Goal: Complete application form

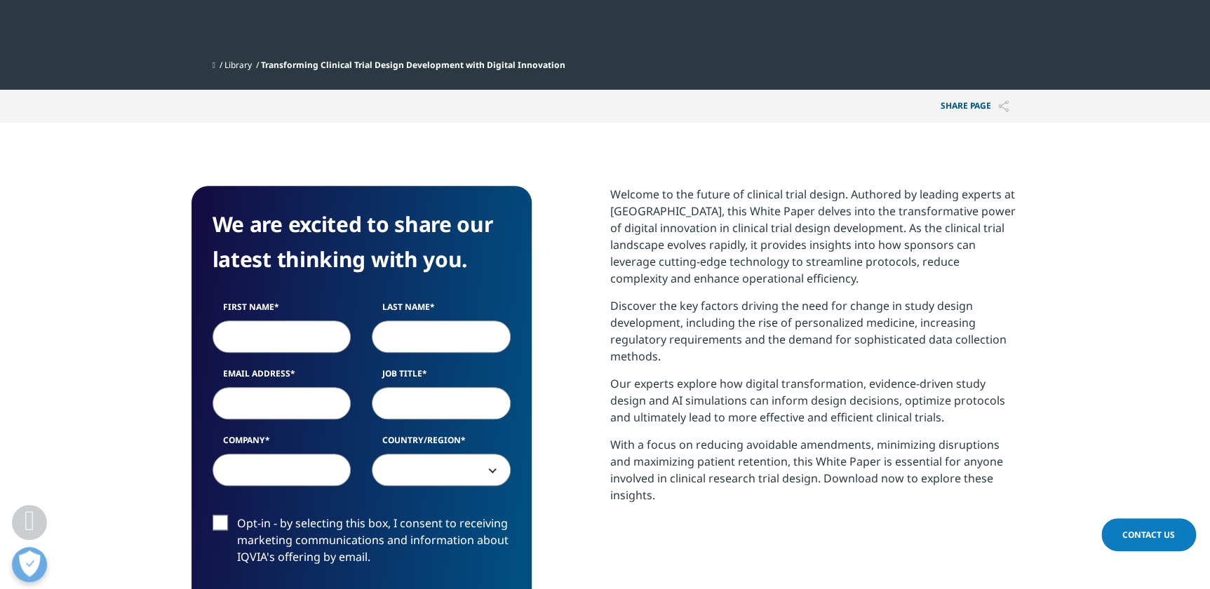
scroll to position [510, 0]
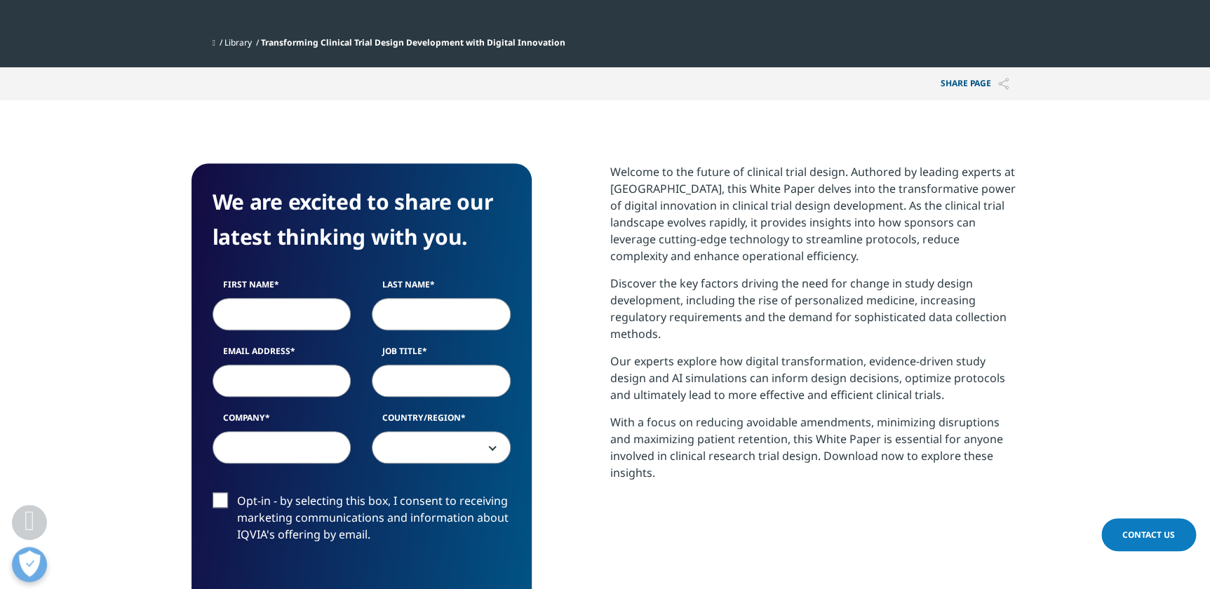
click at [288, 309] on input "First Name" at bounding box center [281, 314] width 139 height 32
type input "[PERSON_NAME]"
type input "Na"
type input "[EMAIL_ADDRESS][DOMAIN_NAME]"
type input "Executive Director"
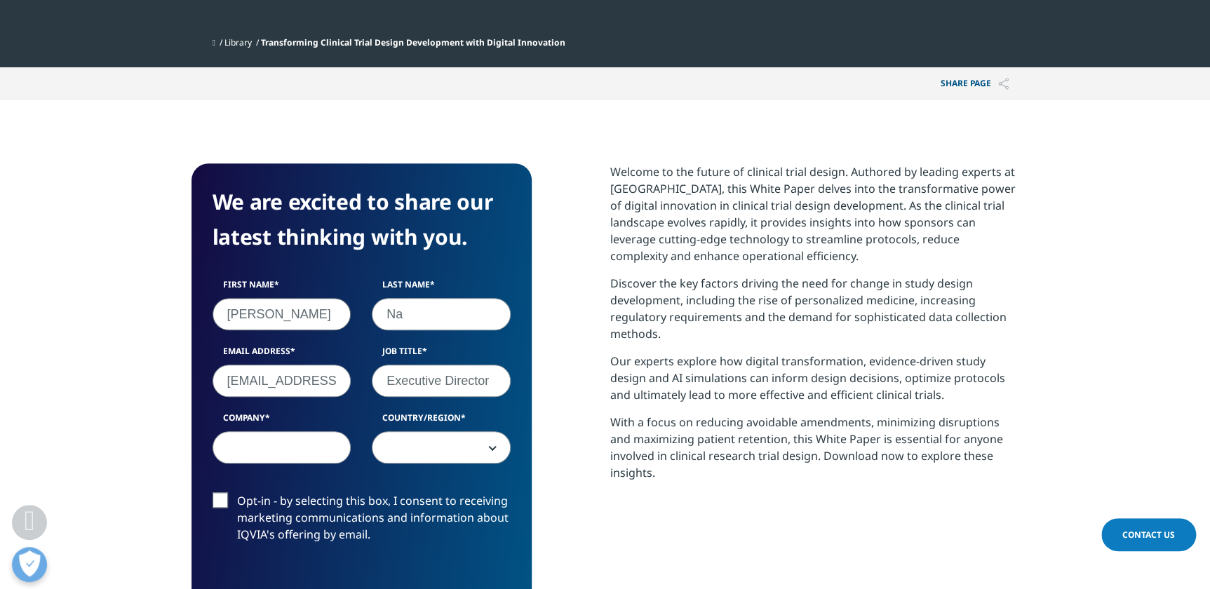
type input "LSK Global PS"
select select "[GEOGRAPHIC_DATA]"
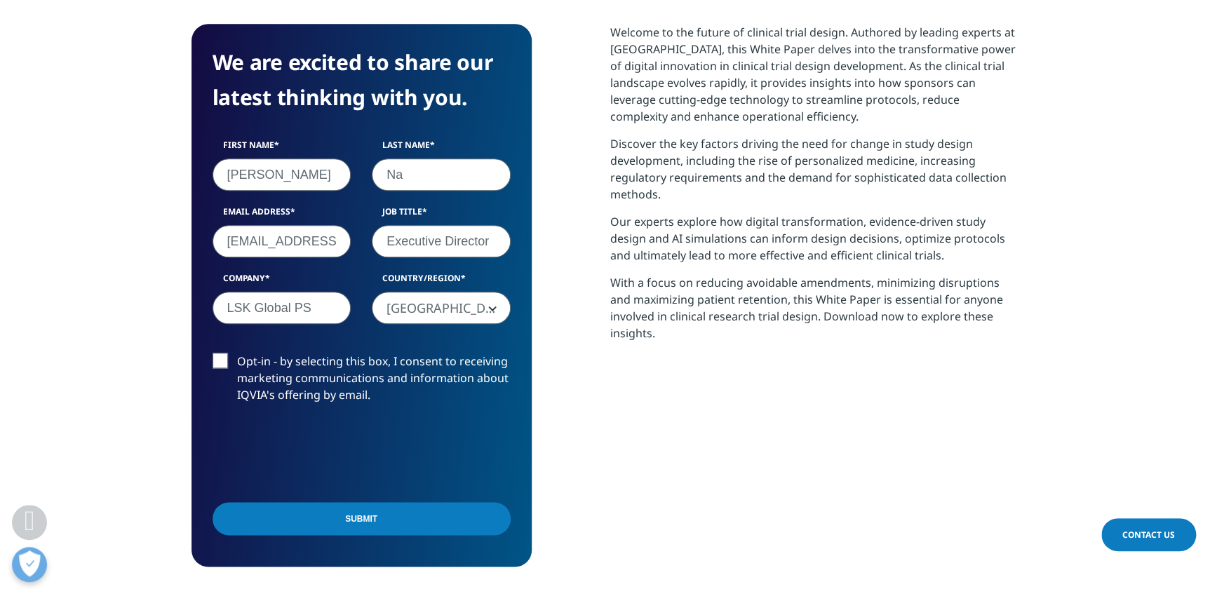
scroll to position [701, 0]
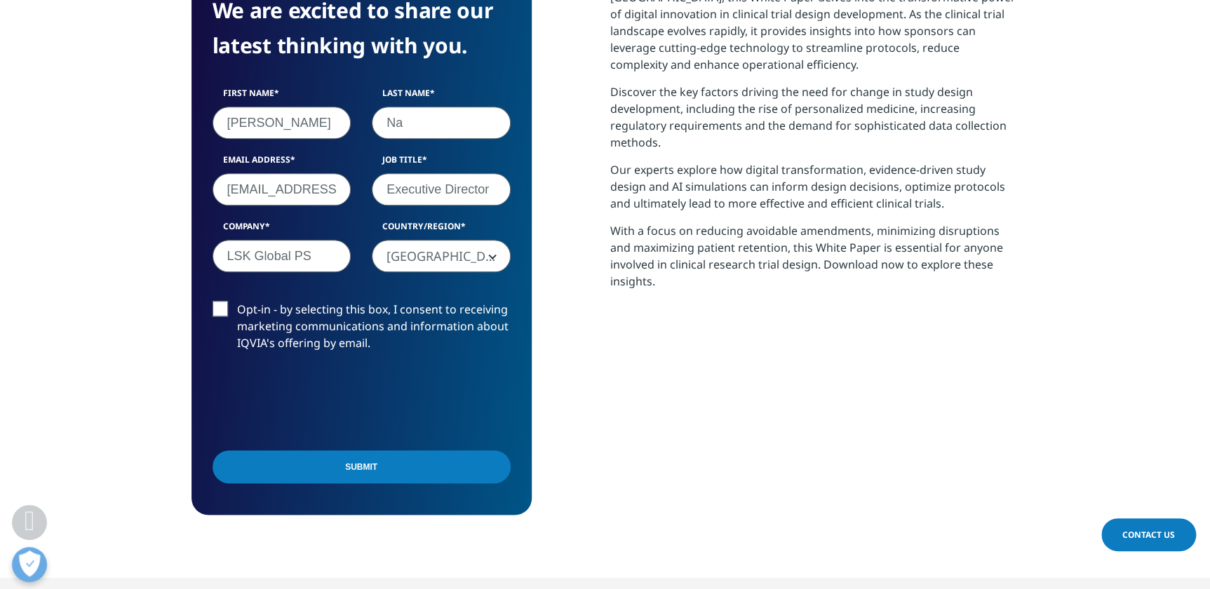
click at [222, 306] on label "Opt-in - by selecting this box, I consent to receiving marketing communications…" at bounding box center [361, 330] width 298 height 58
click at [237, 301] on input "Opt-in - by selecting this box, I consent to receiving marketing communications…" at bounding box center [237, 301] width 0 height 0
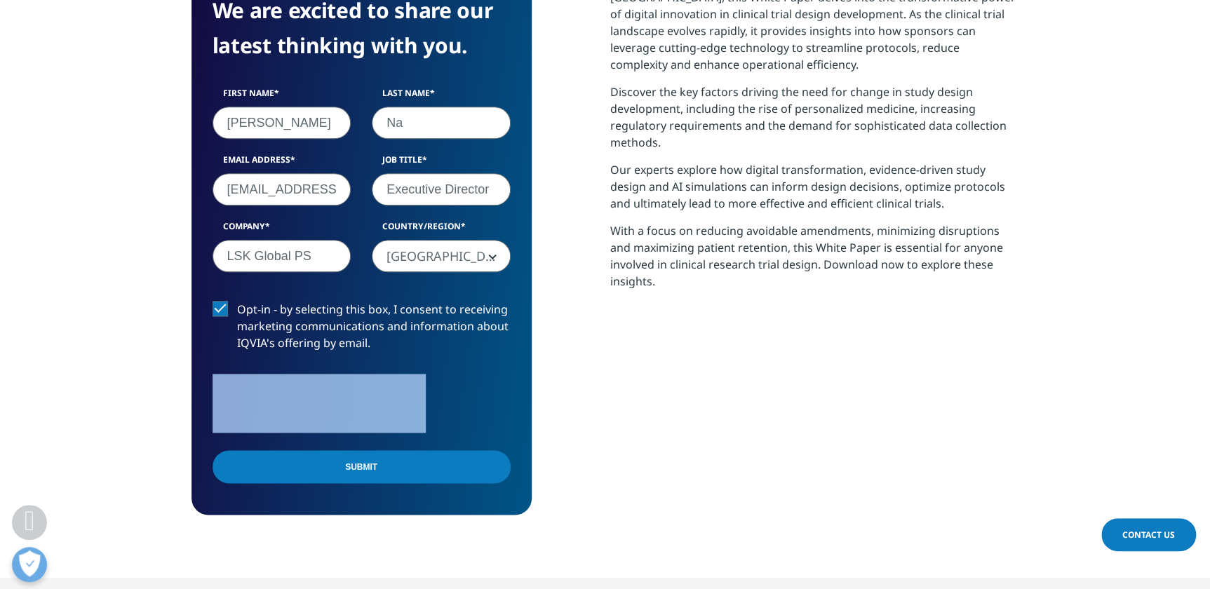
click at [221, 306] on label "Opt-in - by selecting this box, I consent to receiving marketing communications…" at bounding box center [361, 330] width 298 height 58
click at [237, 301] on input "Opt-in - by selecting this box, I consent to receiving marketing communications…" at bounding box center [237, 301] width 0 height 0
click at [368, 468] on input "Submit" at bounding box center [361, 466] width 298 height 33
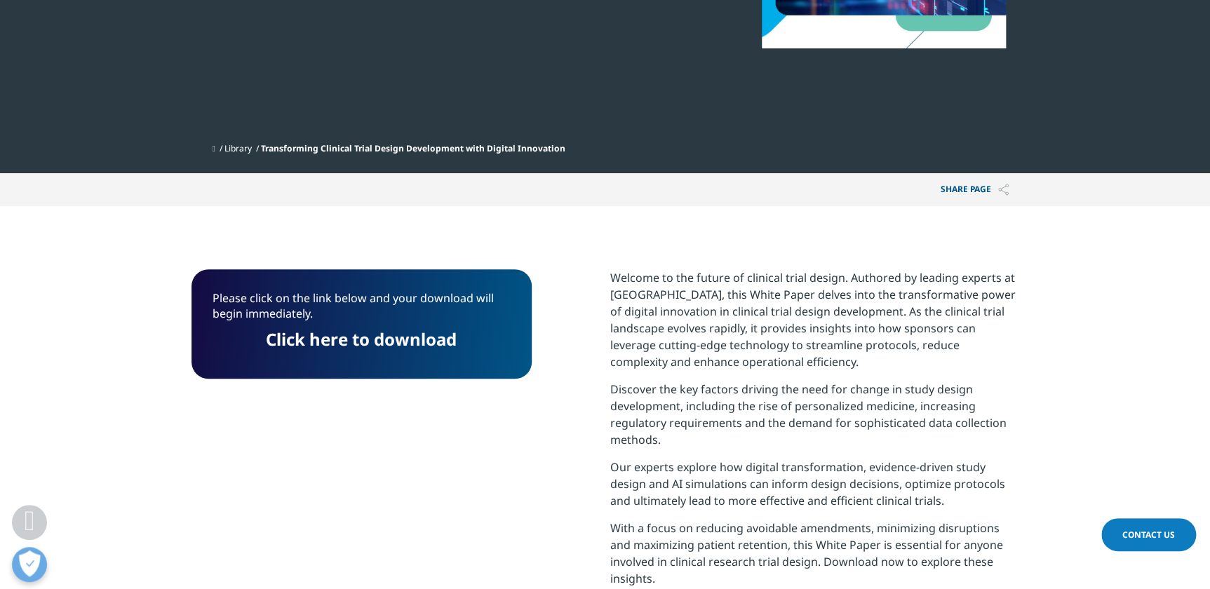
scroll to position [375, 0]
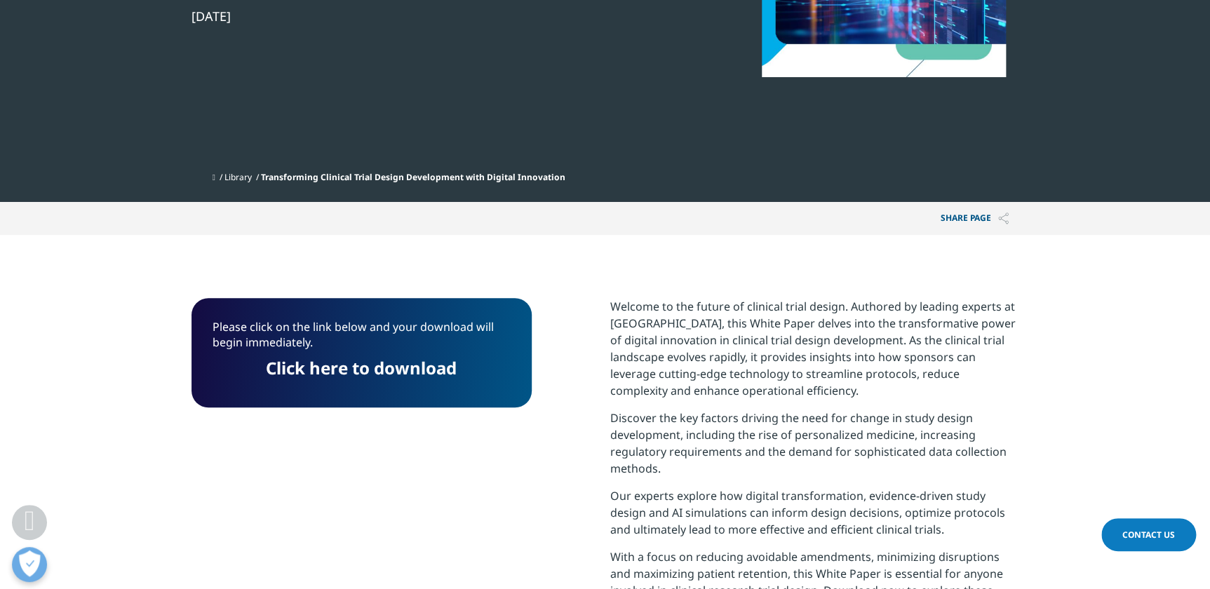
click at [427, 359] on link "Click here to download" at bounding box center [361, 367] width 191 height 23
click at [416, 371] on link "Click here to download" at bounding box center [361, 367] width 191 height 23
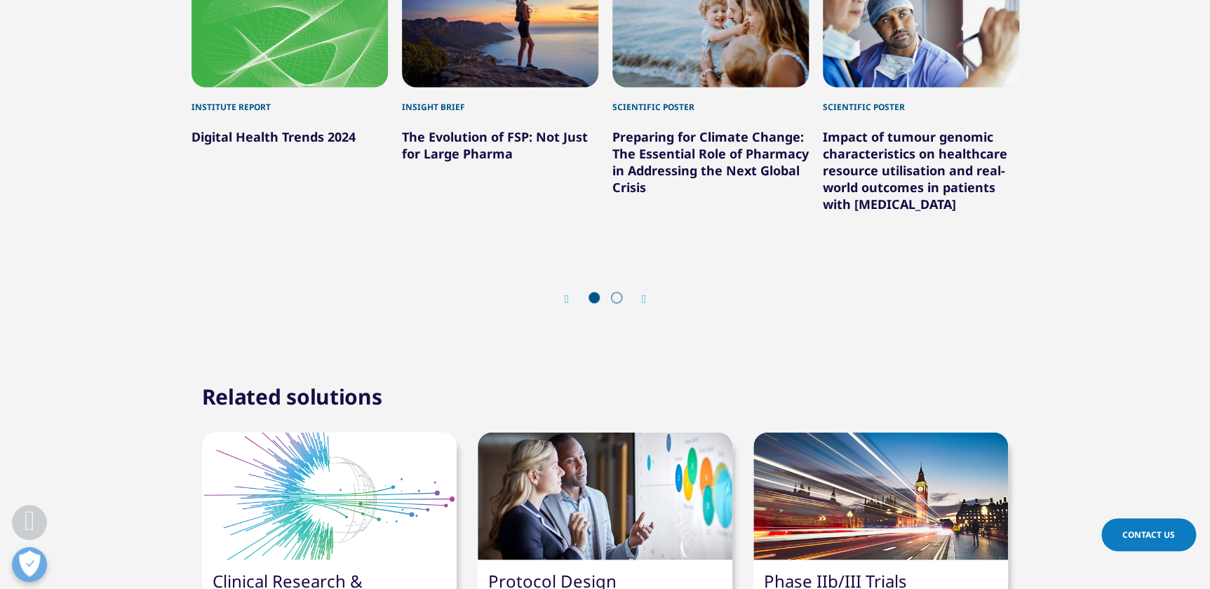
scroll to position [1332, 0]
